Goal: Transaction & Acquisition: Purchase product/service

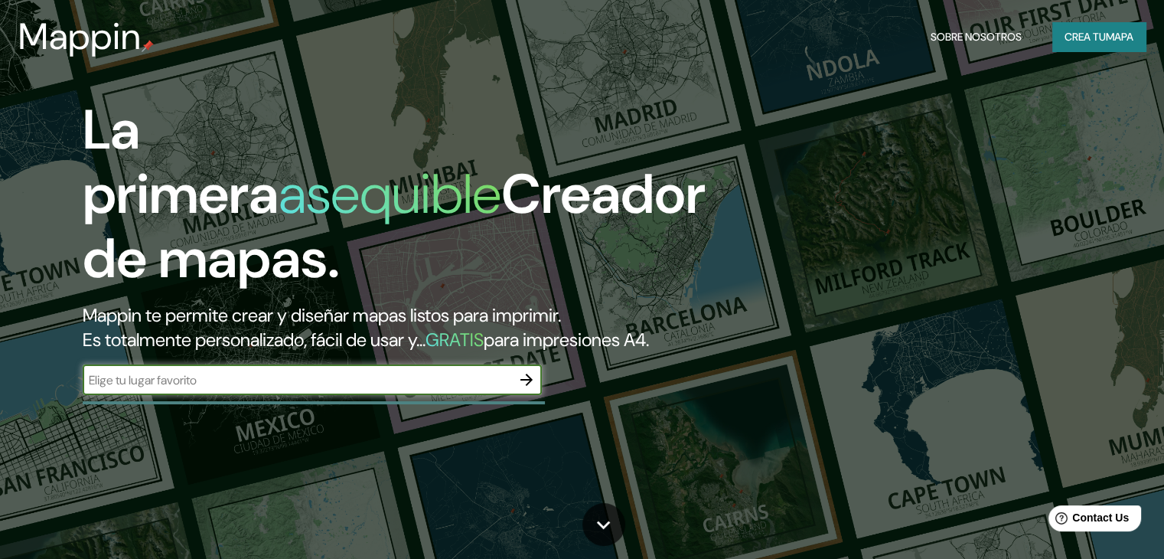
click at [337, 389] on input "text" at bounding box center [297, 380] width 428 height 18
type input "CALI [GEOGRAPHIC_DATA]"
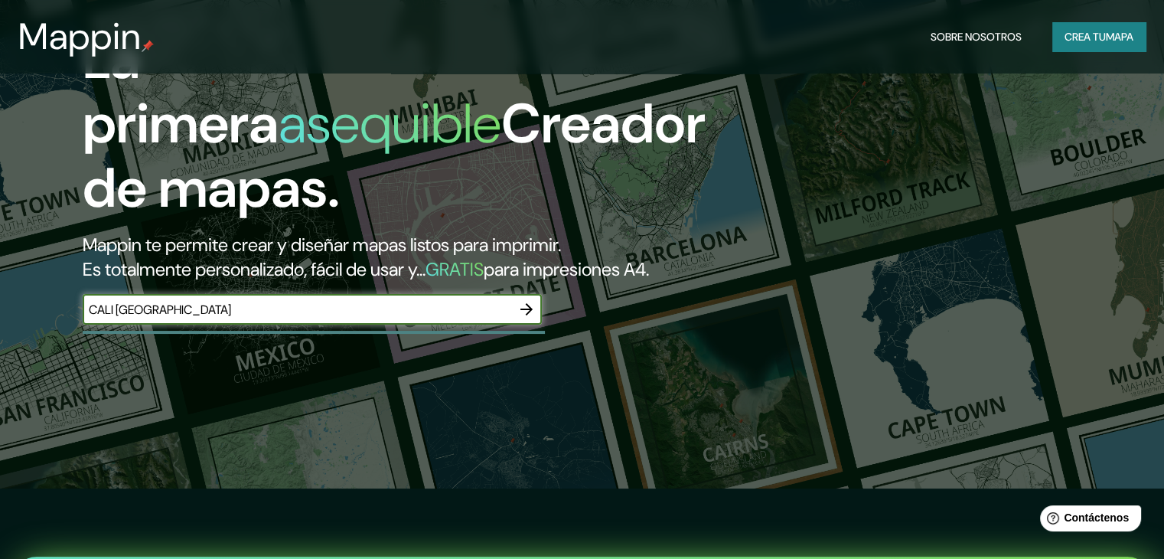
scroll to position [77, 0]
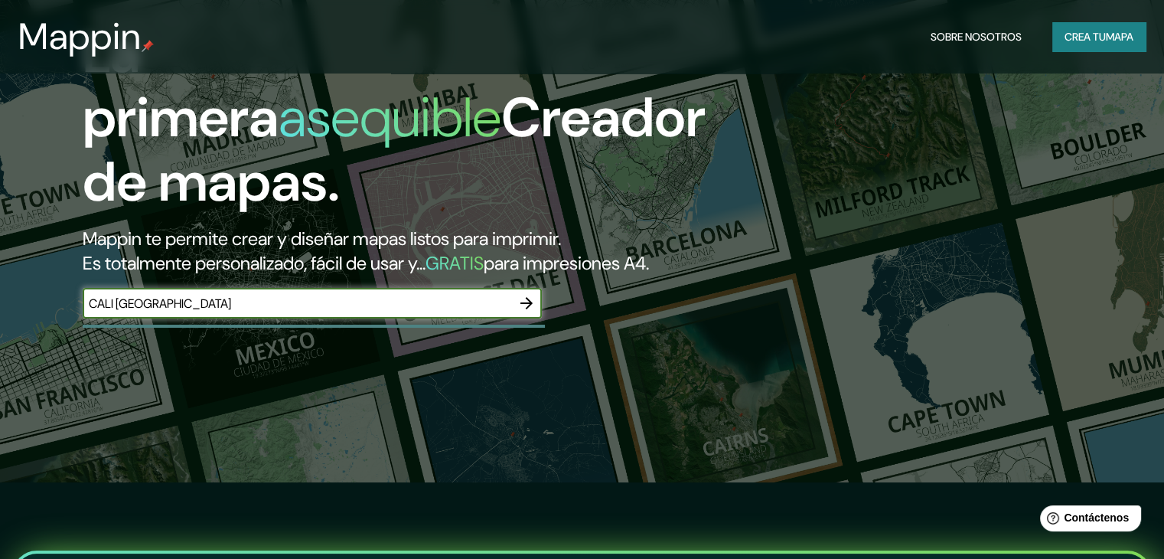
click at [522, 309] on icon "button" at bounding box center [526, 303] width 12 height 12
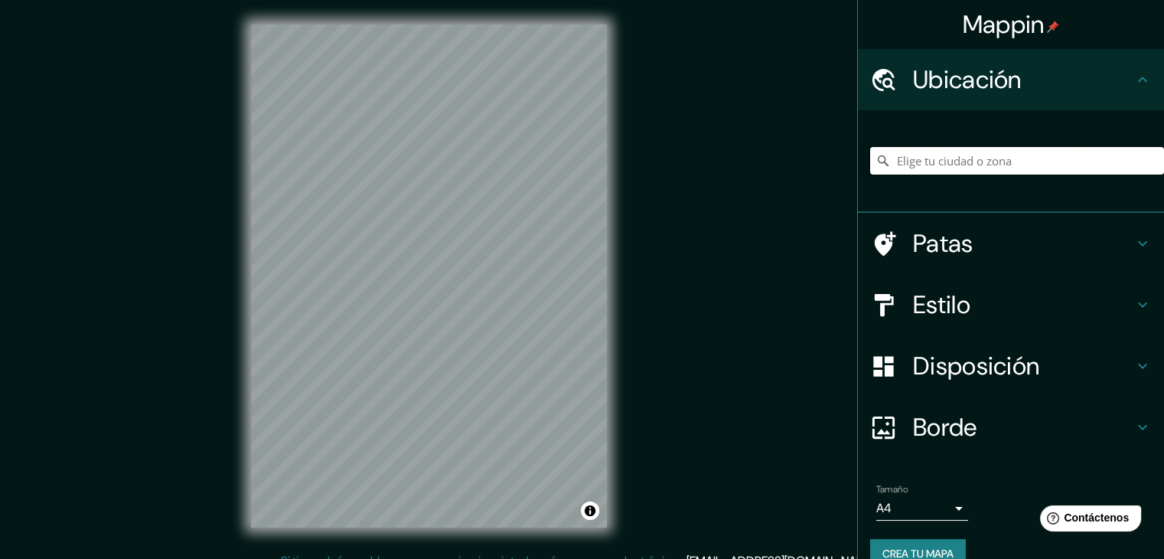
click at [945, 158] on input "Elige tu ciudad o zona" at bounding box center [1017, 161] width 294 height 28
type input "[GEOGRAPHIC_DATA], [PERSON_NAME][GEOGRAPHIC_DATA], [GEOGRAPHIC_DATA]"
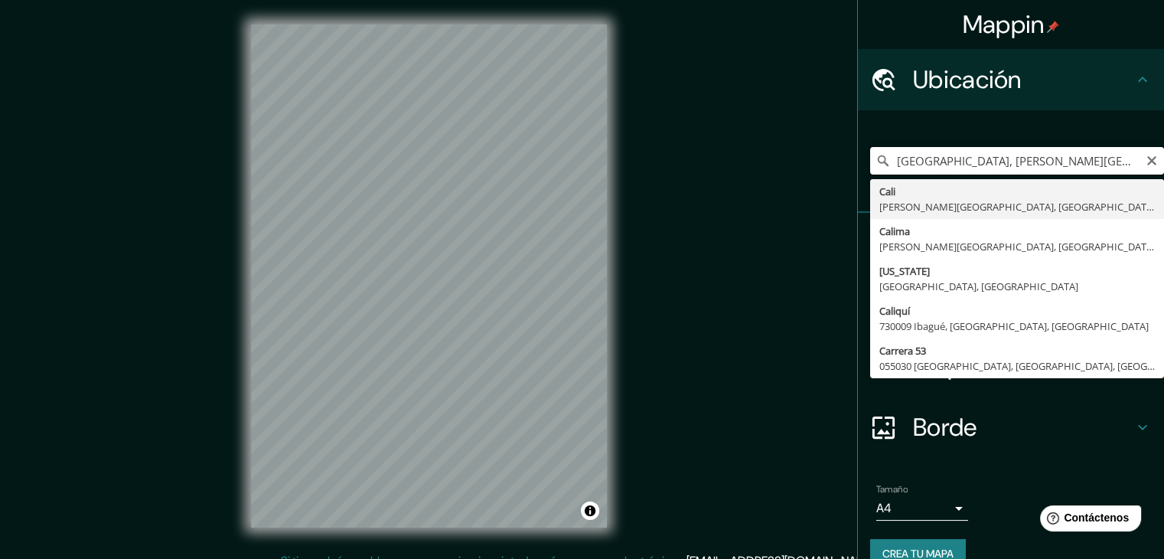
click at [966, 160] on input "[GEOGRAPHIC_DATA], [PERSON_NAME][GEOGRAPHIC_DATA], [GEOGRAPHIC_DATA]" at bounding box center [1017, 161] width 294 height 28
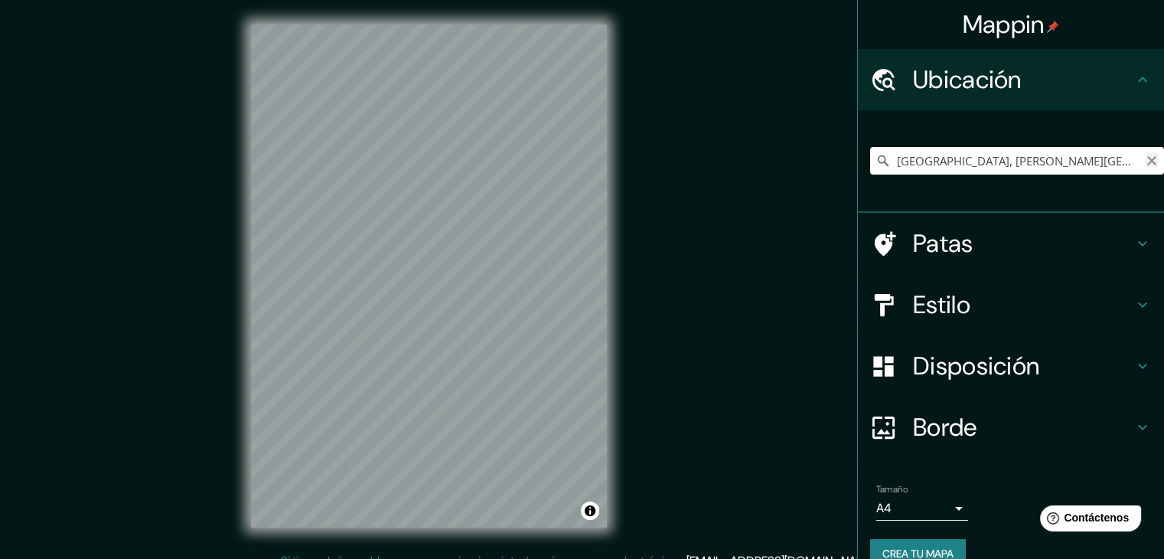
click at [1145, 161] on icon "Claro" at bounding box center [1151, 161] width 12 height 12
paste input "AV. [STREET_ADDRESS]"
type input "[GEOGRAPHIC_DATA], [PERSON_NAME][GEOGRAPHIC_DATA], [GEOGRAPHIC_DATA]"
click at [1147, 162] on icon "Claro" at bounding box center [1151, 160] width 9 height 9
paste input "AV. [STREET_ADDRESS]"
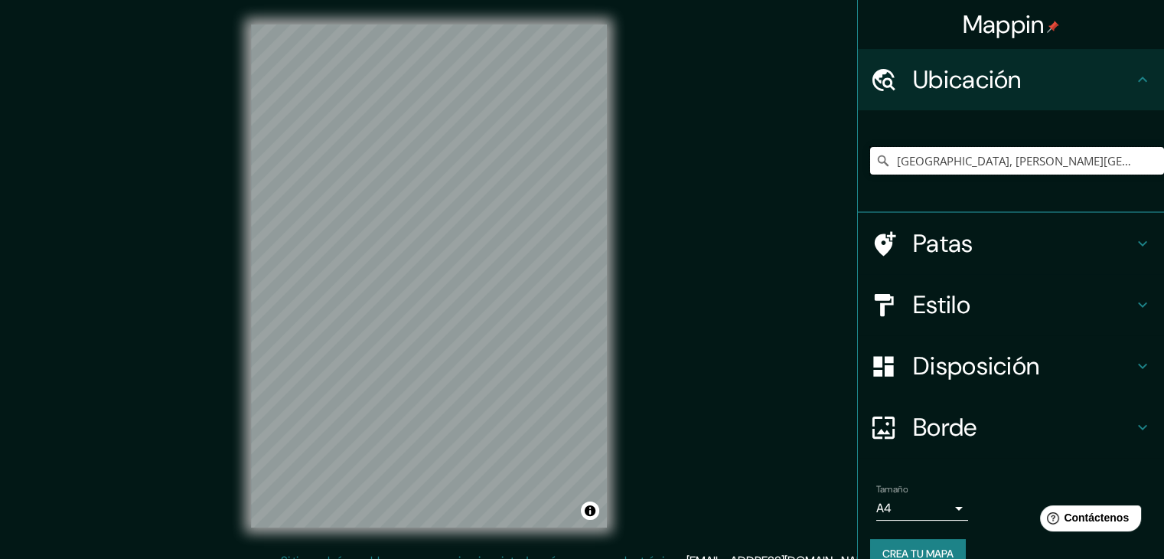
type input "[GEOGRAPHIC_DATA], [PERSON_NAME][GEOGRAPHIC_DATA], [GEOGRAPHIC_DATA]"
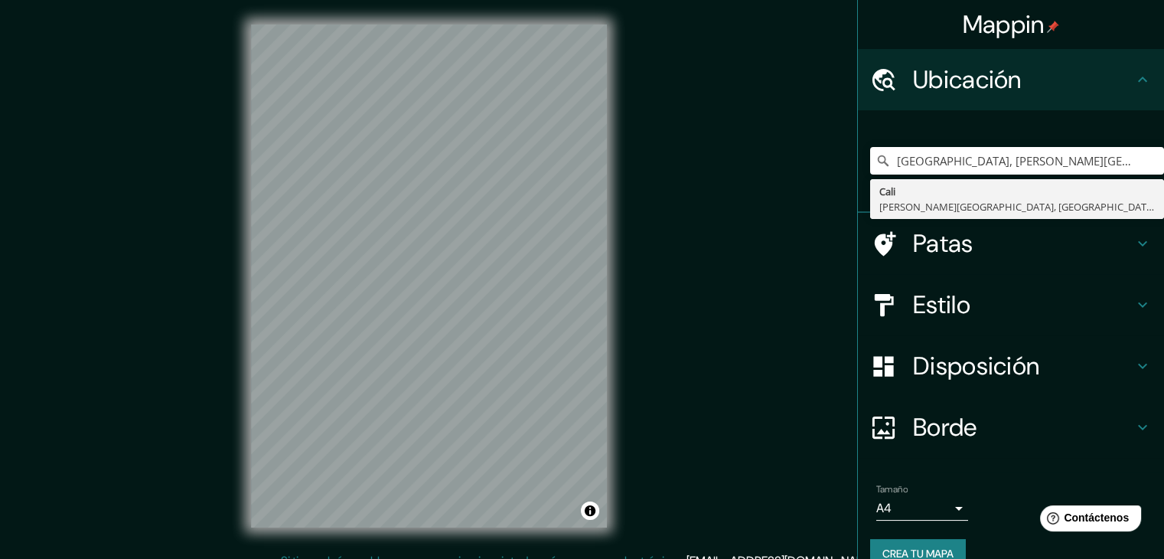
click at [1133, 301] on icon at bounding box center [1142, 304] width 18 height 18
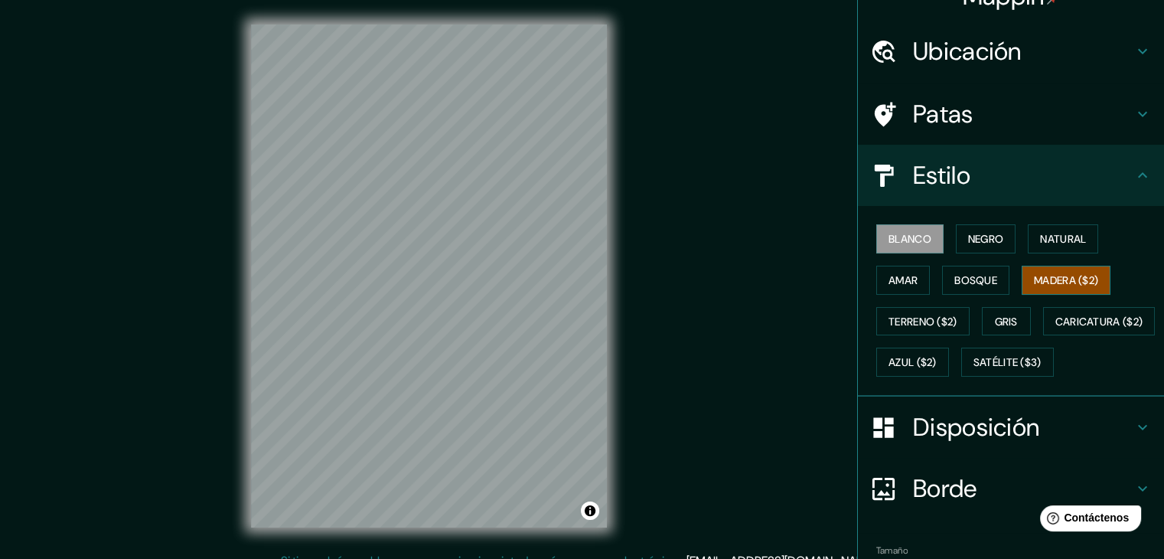
scroll to position [77, 0]
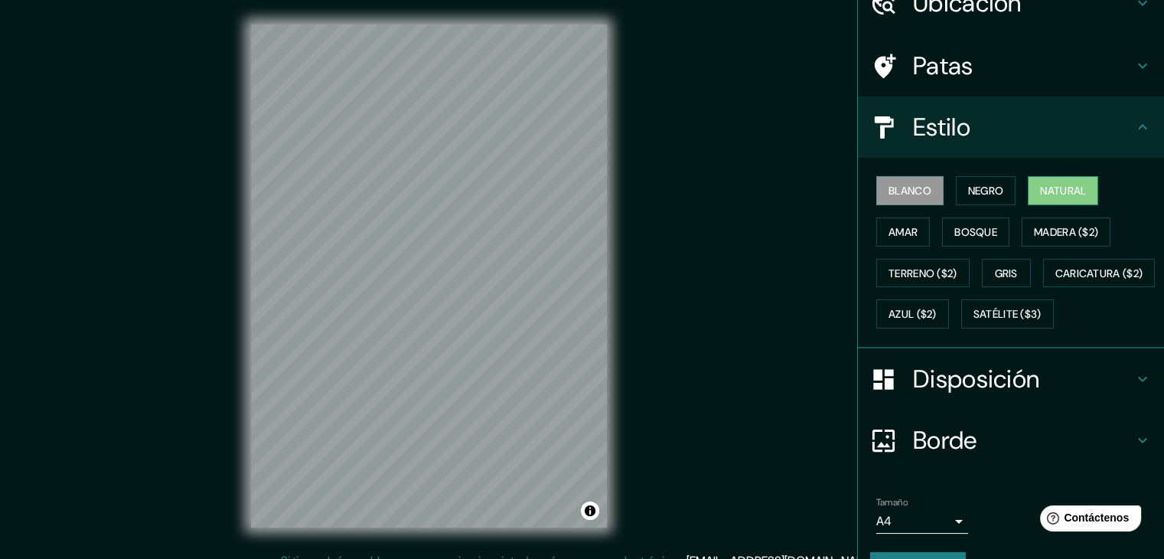
click at [1054, 187] on font "Natural" at bounding box center [1063, 191] width 46 height 14
click at [986, 232] on font "Bosque" at bounding box center [975, 232] width 43 height 14
click at [1044, 191] on font "Natural" at bounding box center [1063, 191] width 46 height 14
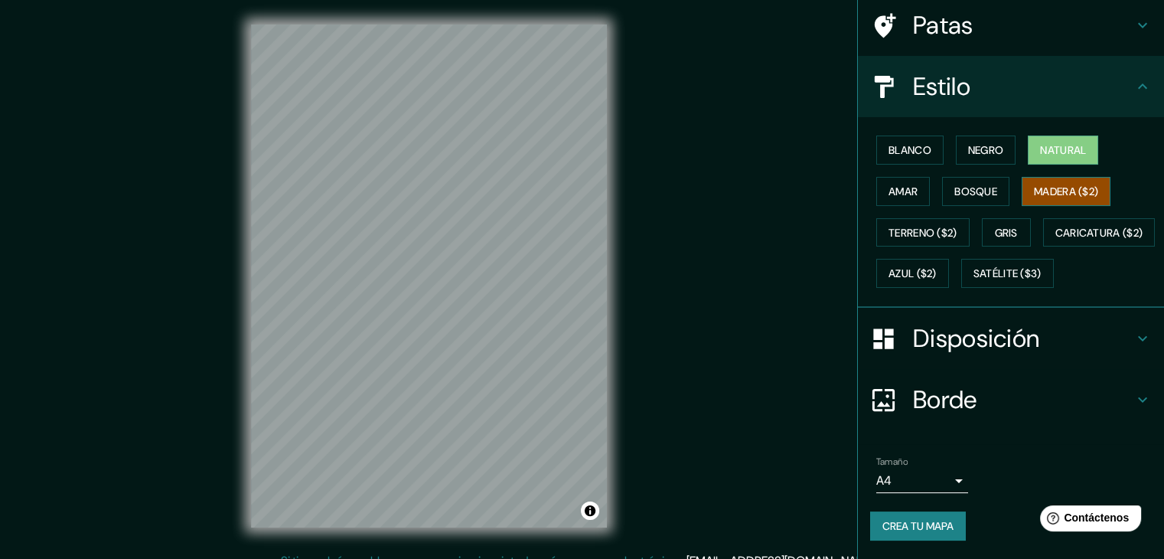
scroll to position [155, 0]
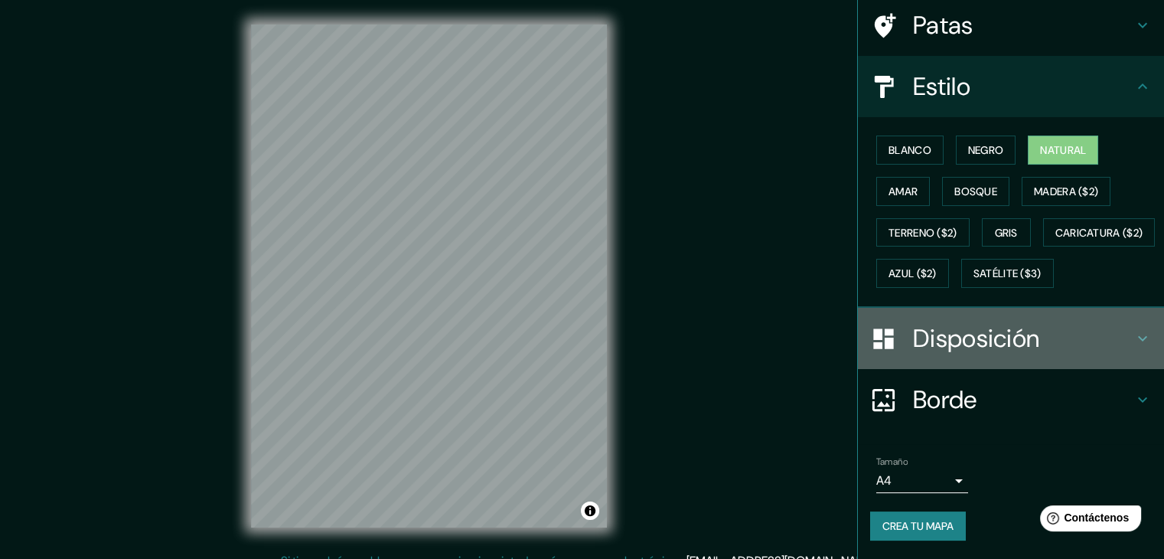
click at [1133, 337] on icon at bounding box center [1142, 338] width 18 height 18
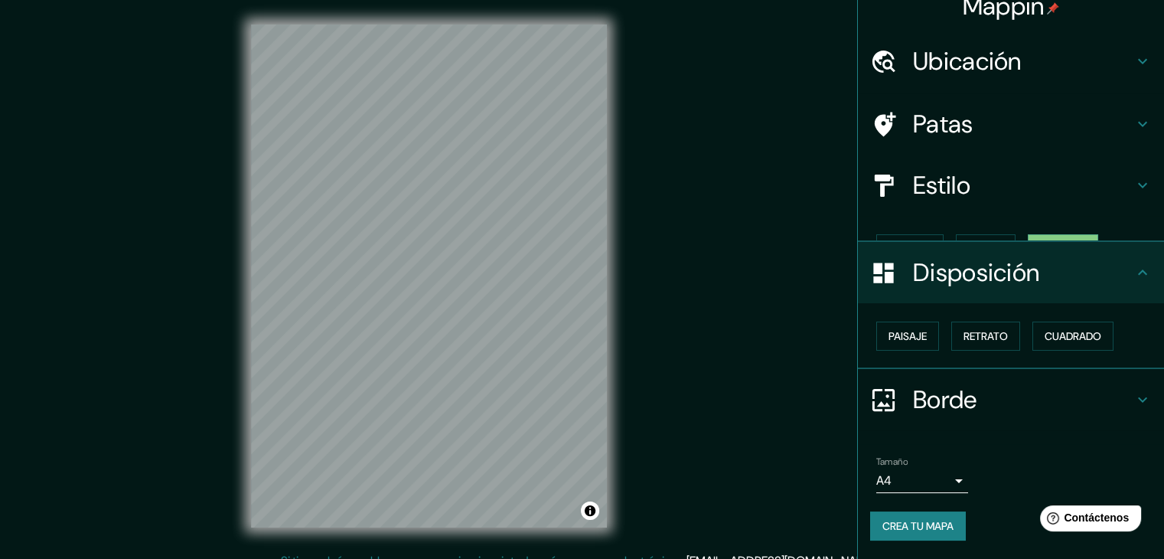
scroll to position [0, 0]
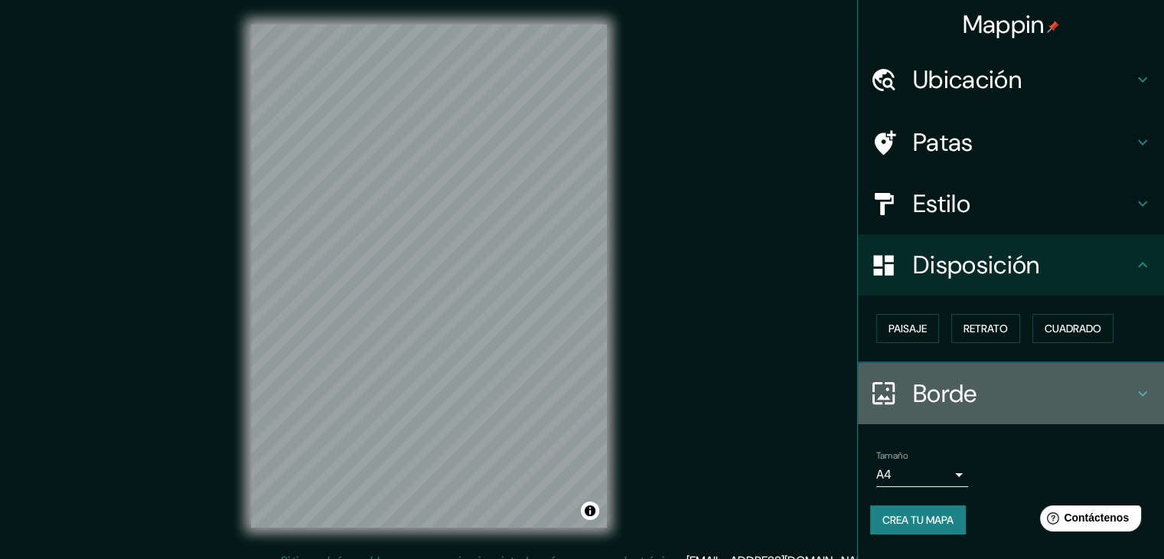
click at [1132, 386] on h4 "Borde" at bounding box center [1023, 393] width 220 height 31
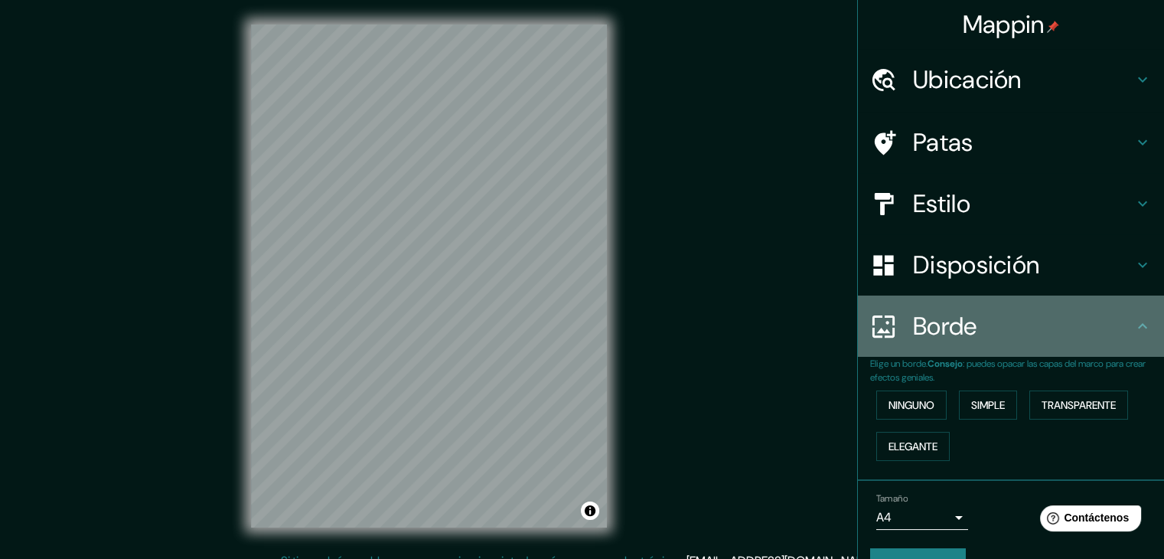
click at [1133, 331] on icon at bounding box center [1142, 326] width 18 height 18
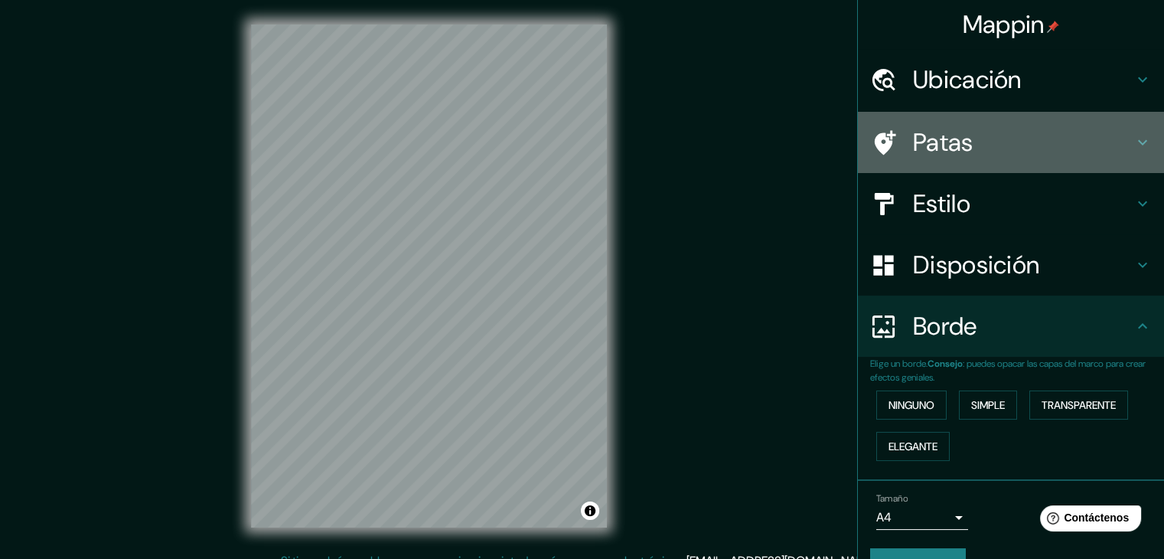
click at [1133, 137] on icon at bounding box center [1142, 142] width 18 height 18
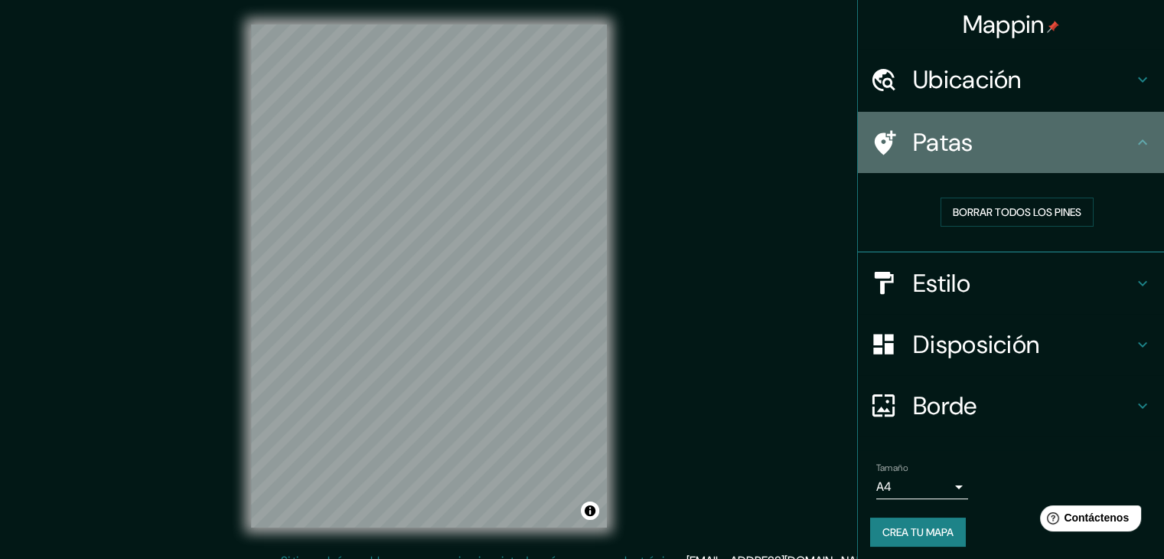
click at [1133, 135] on icon at bounding box center [1142, 142] width 18 height 18
click at [1133, 138] on icon at bounding box center [1142, 142] width 18 height 18
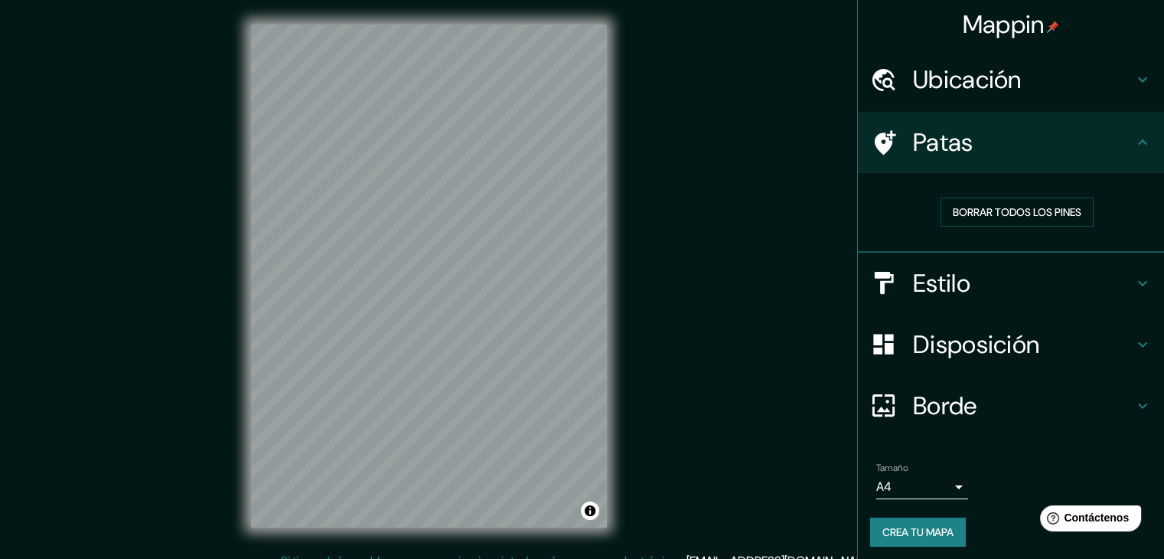
click at [1133, 148] on icon at bounding box center [1142, 142] width 18 height 18
click at [1133, 138] on icon at bounding box center [1142, 142] width 18 height 18
click at [1045, 202] on font "Borrar todos los pines" at bounding box center [1017, 212] width 129 height 20
click at [1019, 213] on font "Borrar todos los pines" at bounding box center [1017, 212] width 129 height 14
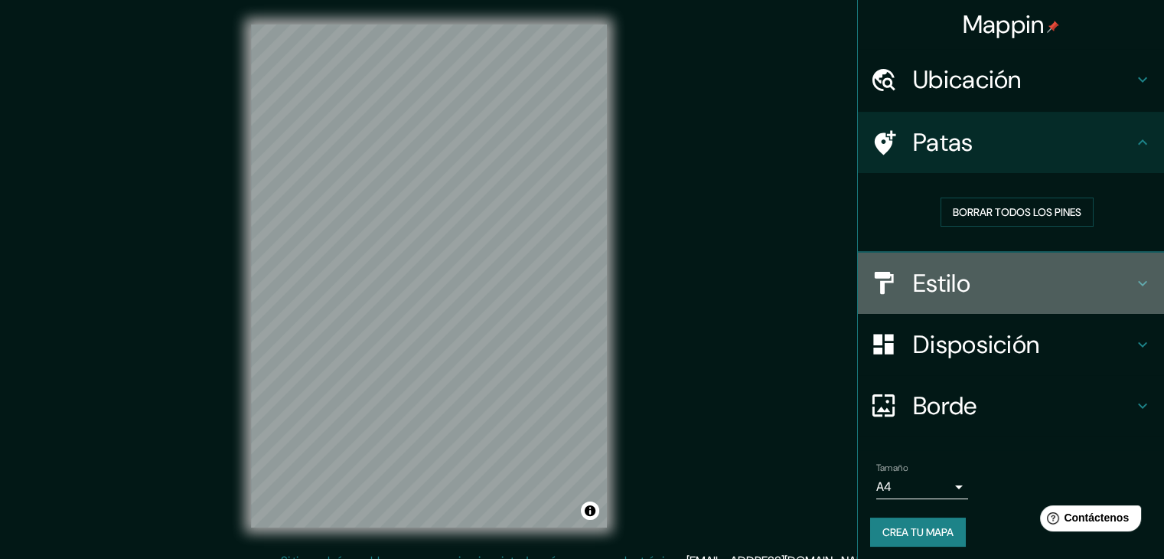
click at [1133, 275] on icon at bounding box center [1142, 283] width 18 height 18
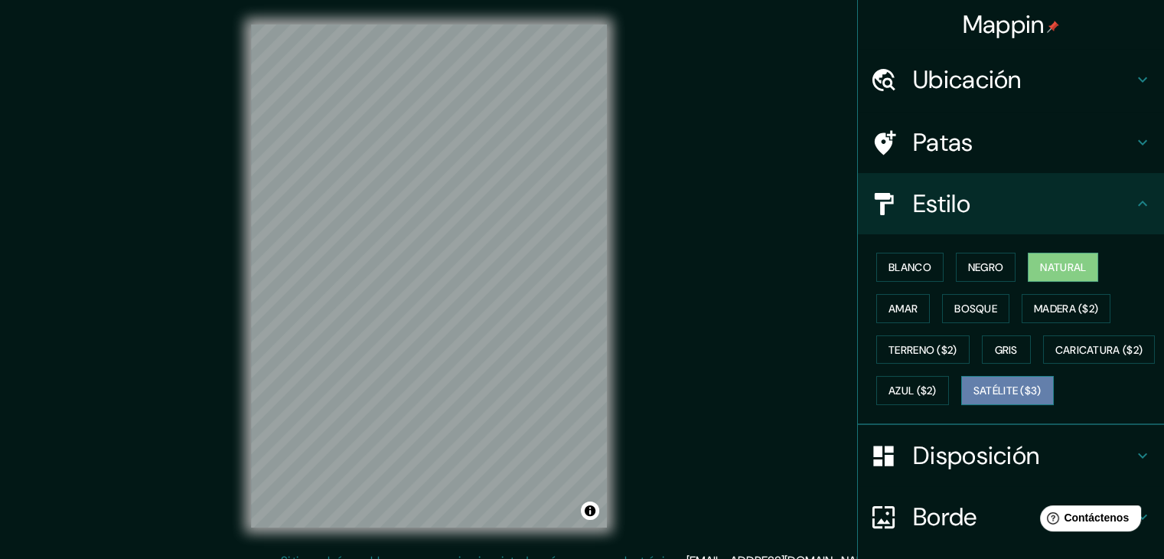
click at [973, 398] on font "Satélite ($3)" at bounding box center [1007, 391] width 68 height 14
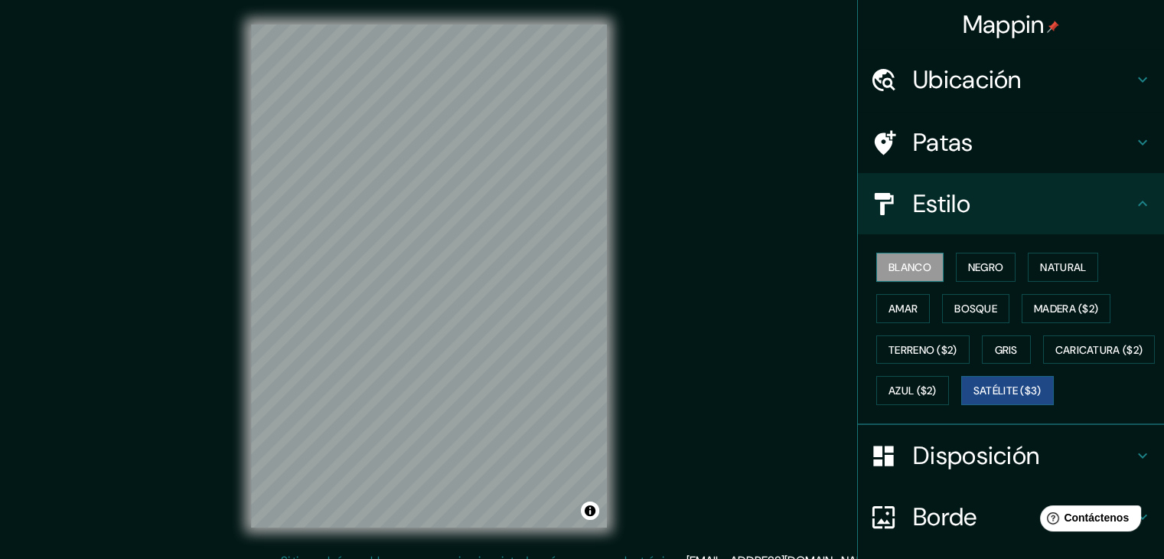
click at [920, 268] on font "Blanco" at bounding box center [909, 267] width 43 height 14
click at [973, 398] on font "Satélite ($3)" at bounding box center [1007, 391] width 68 height 14
click at [897, 262] on font "Blanco" at bounding box center [909, 267] width 43 height 14
click at [1040, 262] on font "Natural" at bounding box center [1063, 267] width 46 height 14
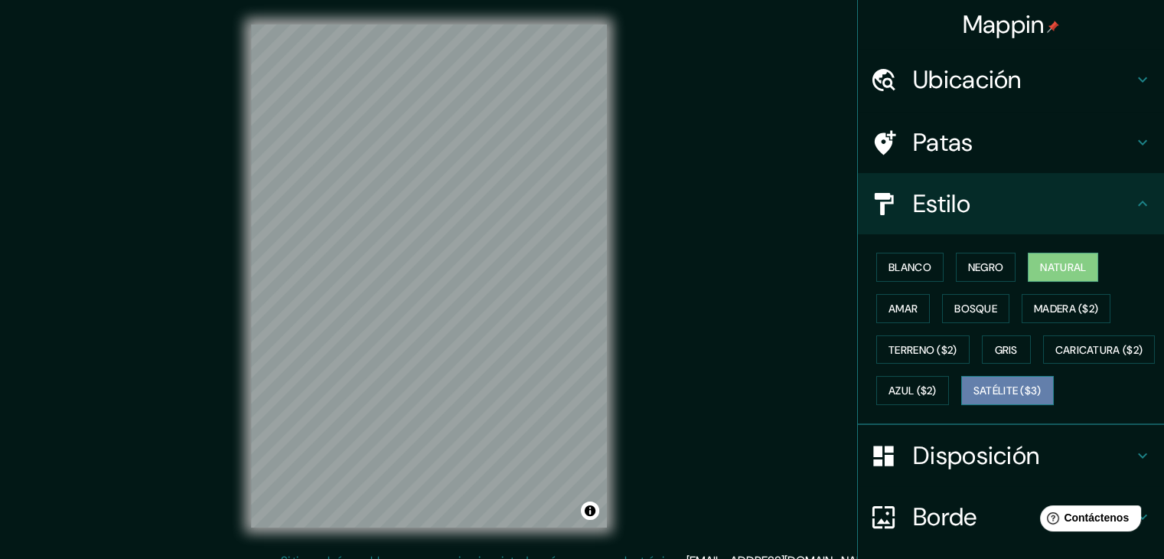
click at [973, 398] on font "Satélite ($3)" at bounding box center [1007, 391] width 68 height 14
click at [1045, 269] on font "Natural" at bounding box center [1063, 267] width 46 height 14
click at [973, 398] on font "Satélite ($3)" at bounding box center [1007, 391] width 68 height 14
click at [1054, 272] on font "Natural" at bounding box center [1063, 267] width 46 height 14
